Goal: Navigation & Orientation: Find specific page/section

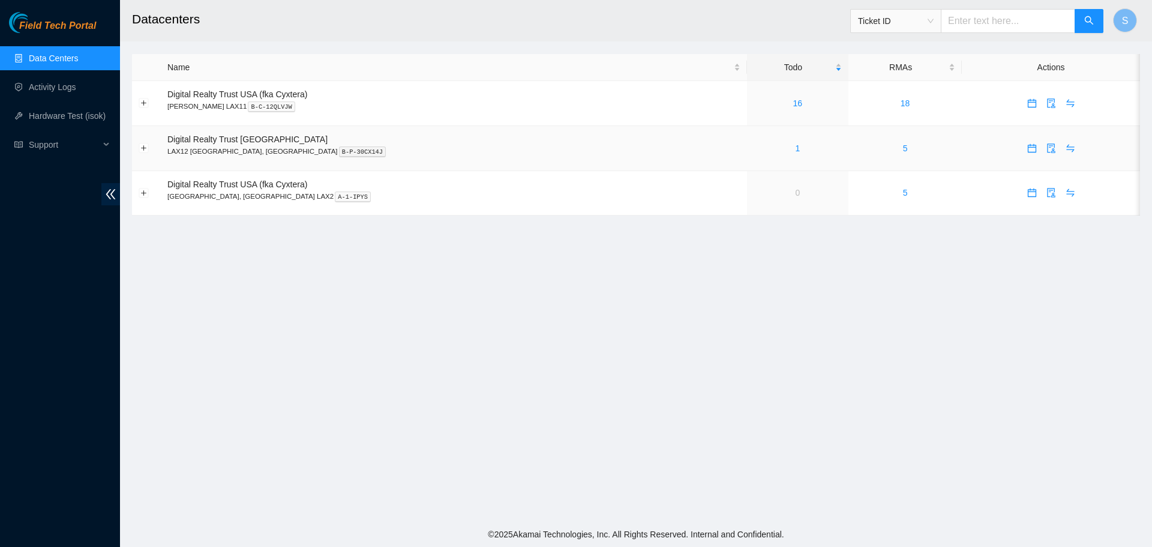
click at [754, 146] on div "1" at bounding box center [798, 148] width 88 height 13
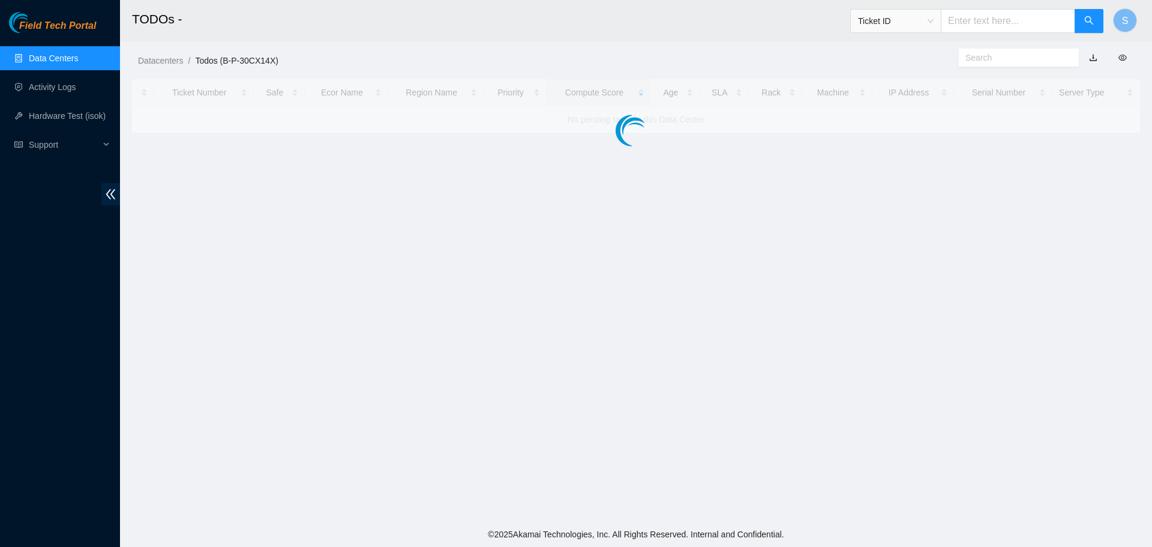
click at [706, 146] on main "TODOs - Ticket ID S Datacenters / Todos (B-P-30CX14X) / Ticket Number Safe Ecor…" at bounding box center [636, 261] width 1032 height 522
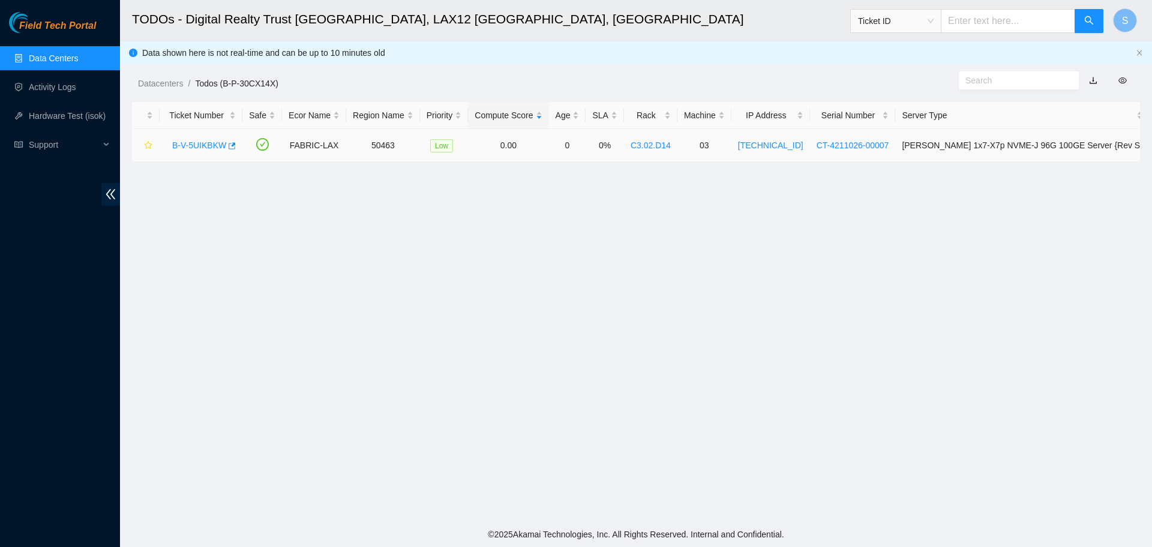
click at [205, 144] on link "B-V-5UIKBKW" at bounding box center [199, 145] width 54 height 10
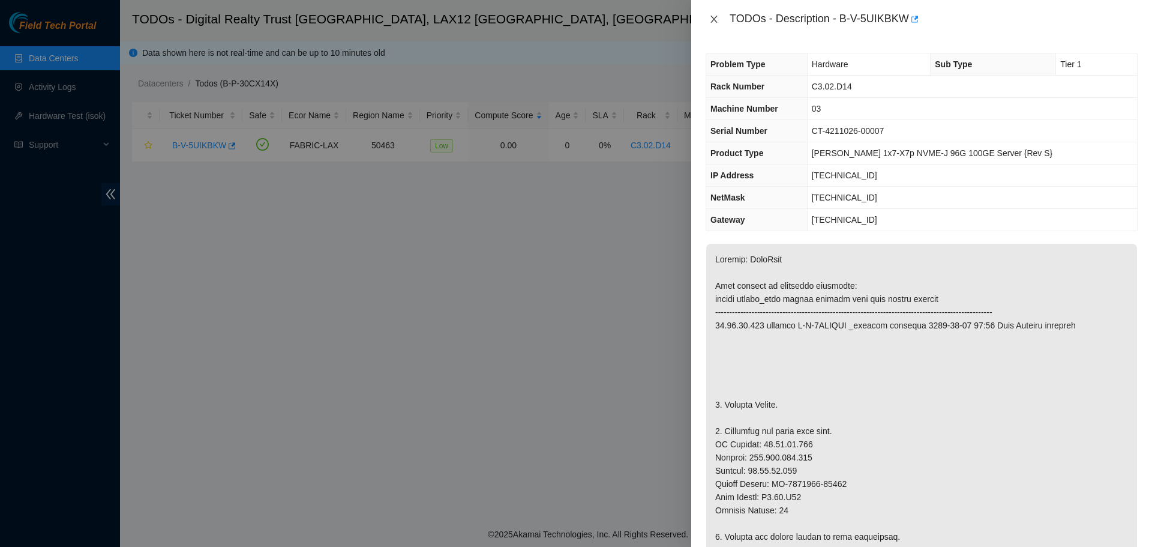
click at [713, 19] on icon "close" at bounding box center [714, 19] width 10 height 10
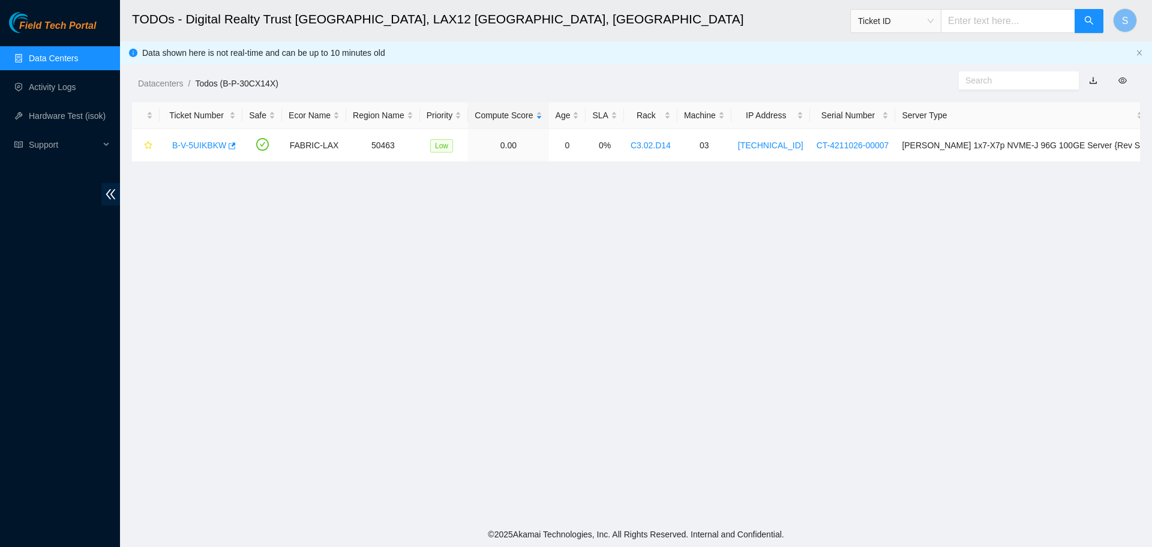
click at [55, 62] on link "Data Centers" at bounding box center [53, 58] width 49 height 10
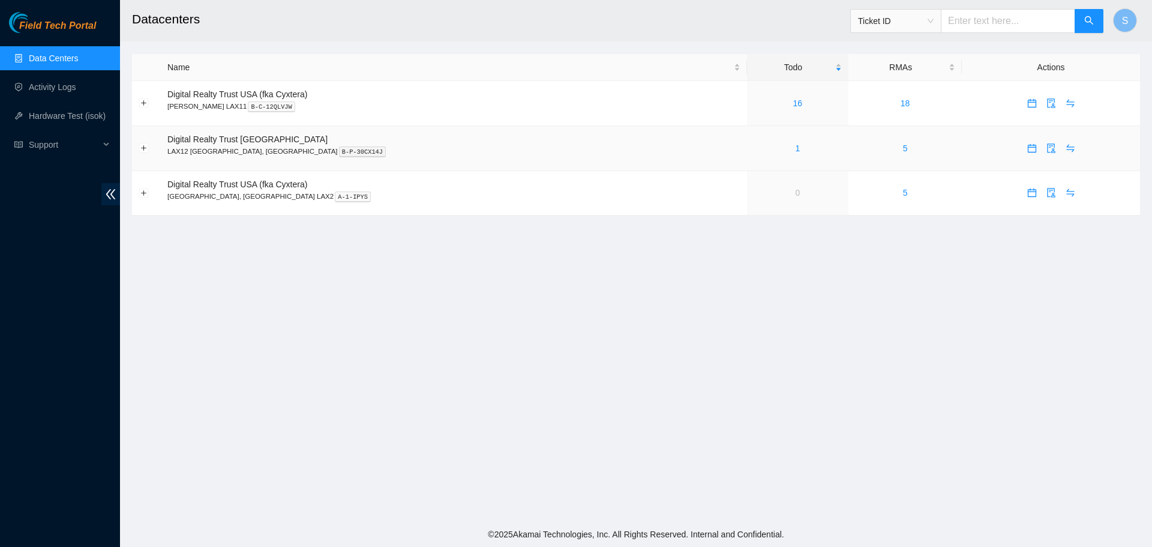
click at [754, 148] on div "1" at bounding box center [798, 148] width 88 height 13
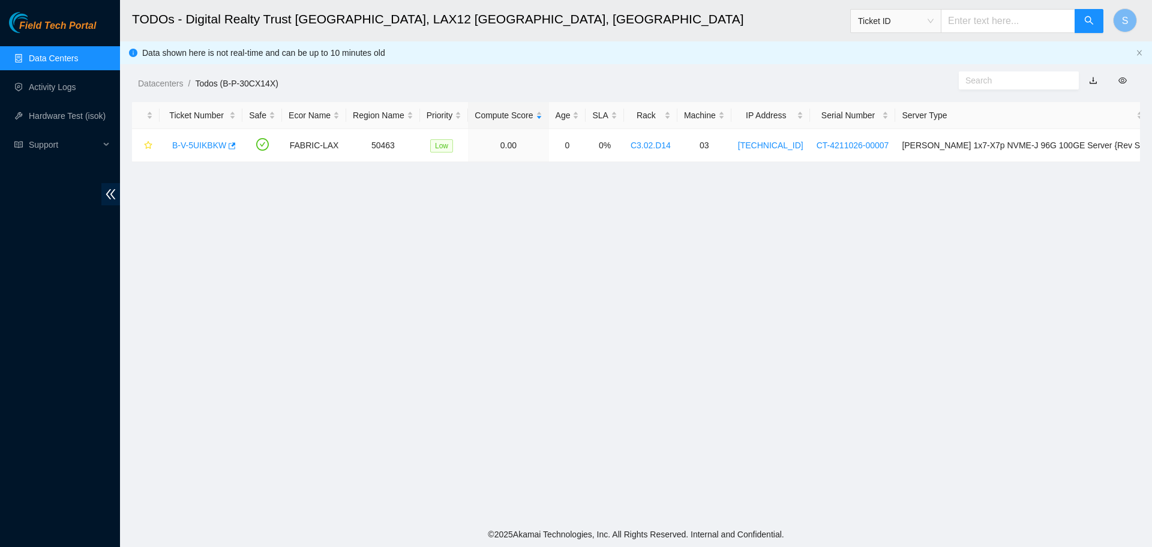
click at [78, 53] on link "Data Centers" at bounding box center [53, 58] width 49 height 10
